Goal: Navigation & Orientation: Find specific page/section

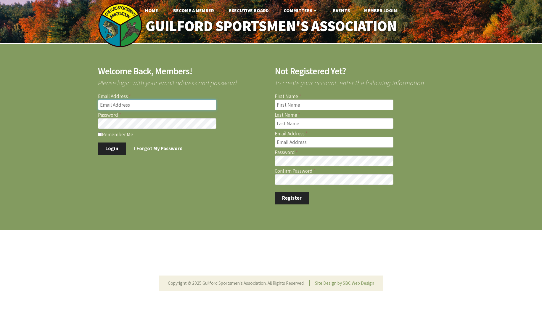
type input "[EMAIL_ADDRESS][DOMAIN_NAME]"
click at [99, 135] on input "Remember Me" at bounding box center [100, 134] width 4 height 4
checkbox input "true"
click at [109, 144] on button "Login" at bounding box center [112, 148] width 28 height 12
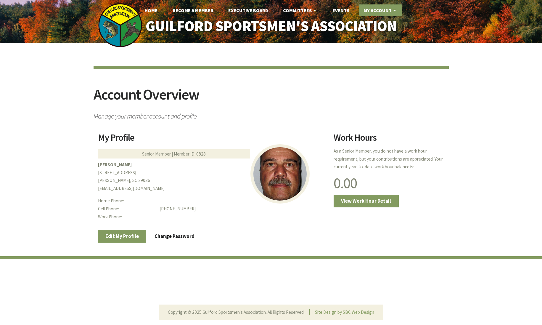
scroll to position [1, 0]
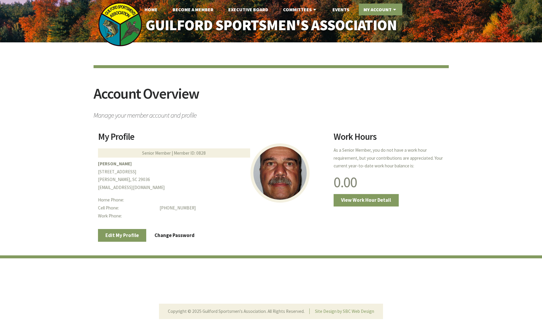
click at [386, 10] on link "My Account" at bounding box center [380, 10] width 43 height 12
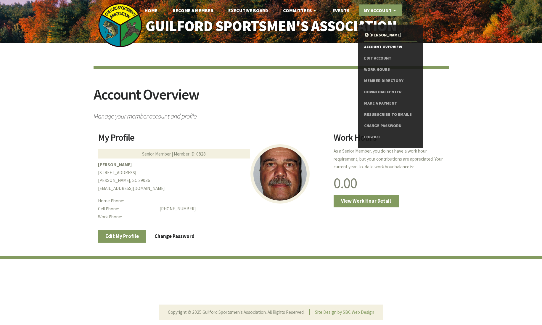
click at [379, 45] on link "Account Overview" at bounding box center [390, 46] width 53 height 11
click at [393, 11] on icon at bounding box center [394, 10] width 6 height 5
click at [393, 13] on icon at bounding box center [394, 10] width 6 height 5
click at [382, 77] on link "Member Directory" at bounding box center [390, 80] width 53 height 11
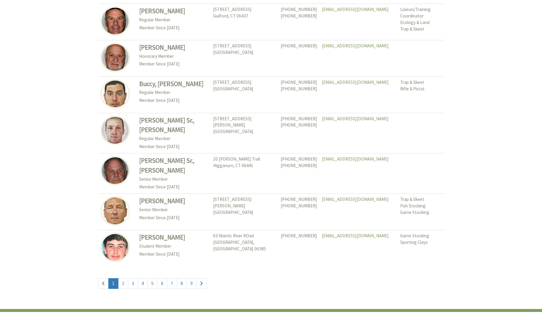
scroll to position [2645, 0]
click at [144, 278] on link "4" at bounding box center [143, 283] width 10 height 11
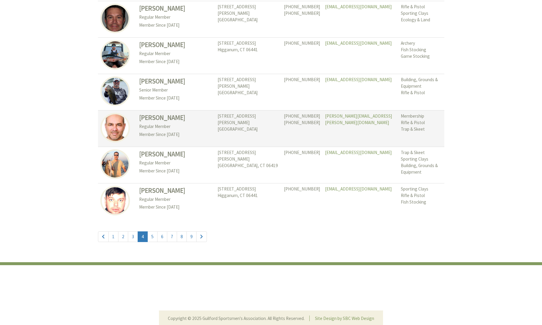
scroll to position [2661, 0]
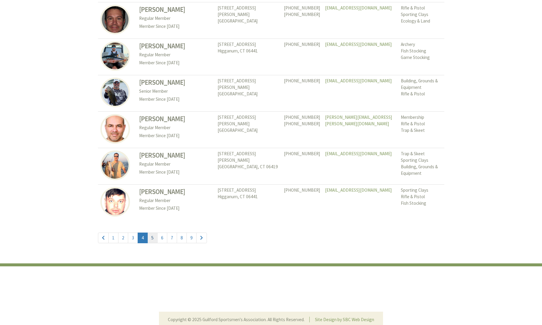
click at [152, 232] on link "5" at bounding box center [152, 237] width 10 height 11
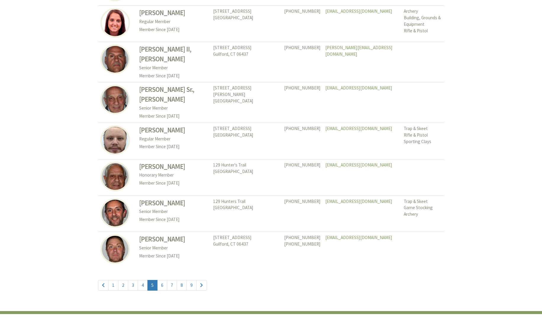
scroll to position [2645, 0]
click at [161, 280] on link "6" at bounding box center [162, 285] width 10 height 11
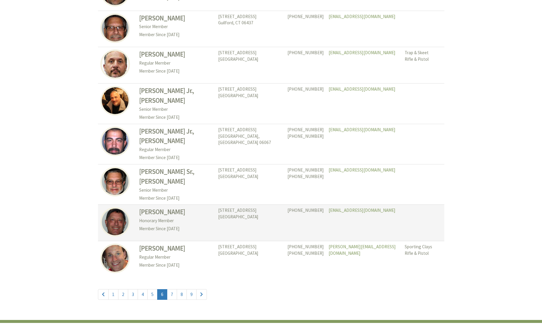
scroll to position [2653, 0]
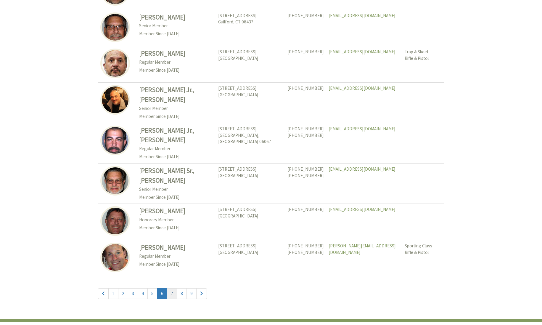
click at [173, 288] on link "7" at bounding box center [172, 293] width 10 height 11
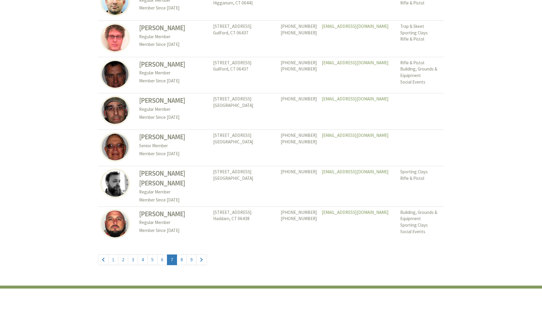
scroll to position [2654, 0]
click at [183, 254] on link "8" at bounding box center [182, 259] width 10 height 11
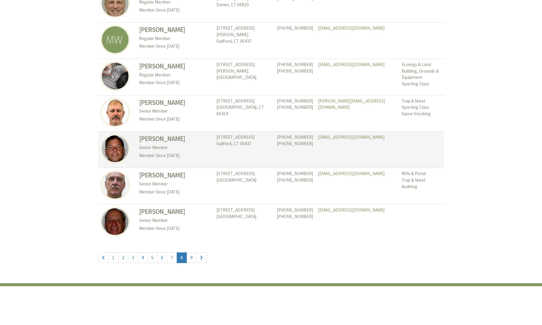
scroll to position [2645, 0]
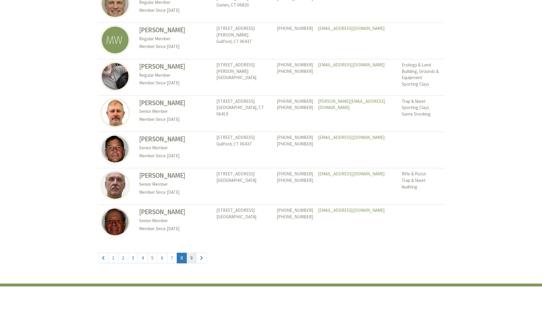
click at [191, 252] on link "9" at bounding box center [191, 257] width 10 height 11
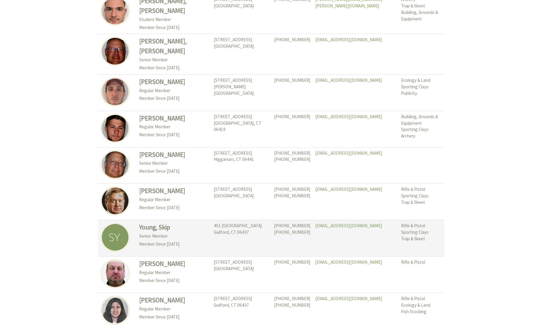
scroll to position [319, 0]
